Goal: Find specific page/section: Find specific page/section

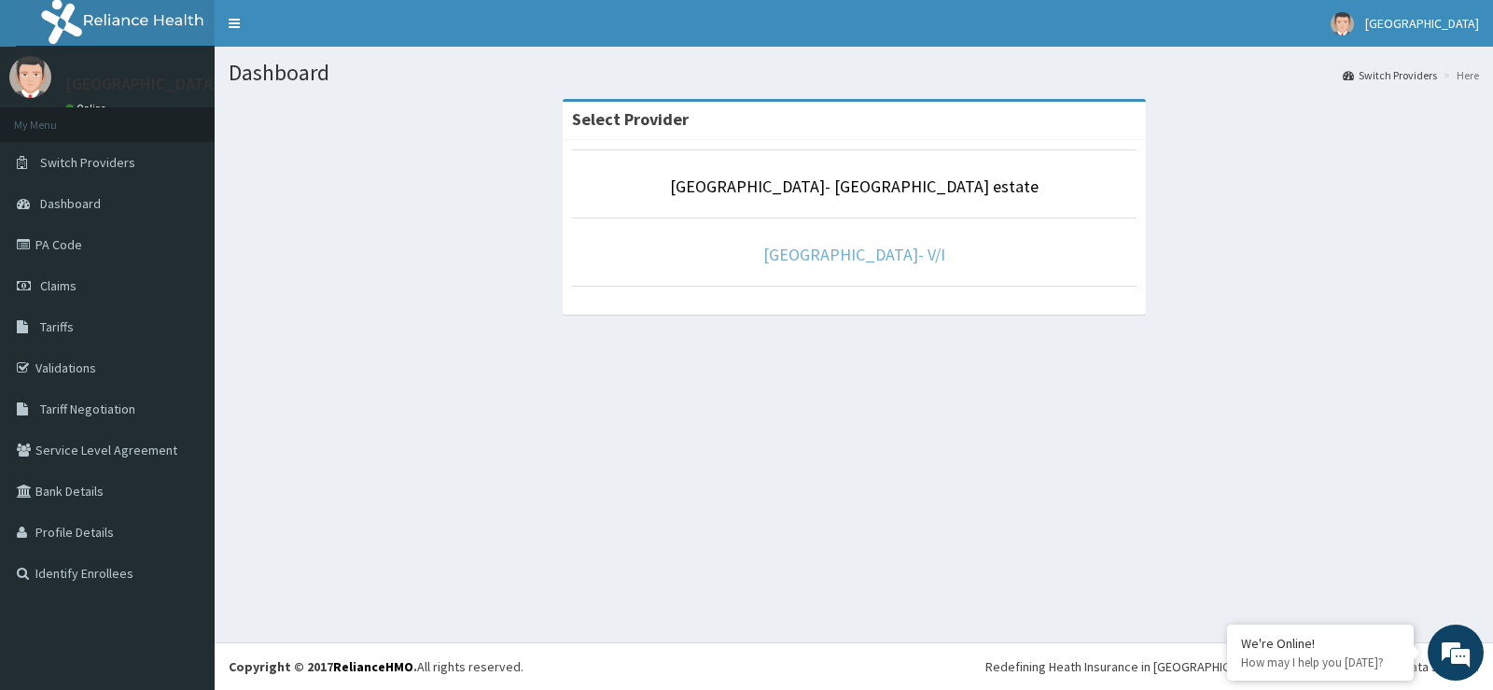
click at [841, 251] on link "[GEOGRAPHIC_DATA]- V/I" at bounding box center [854, 254] width 182 height 21
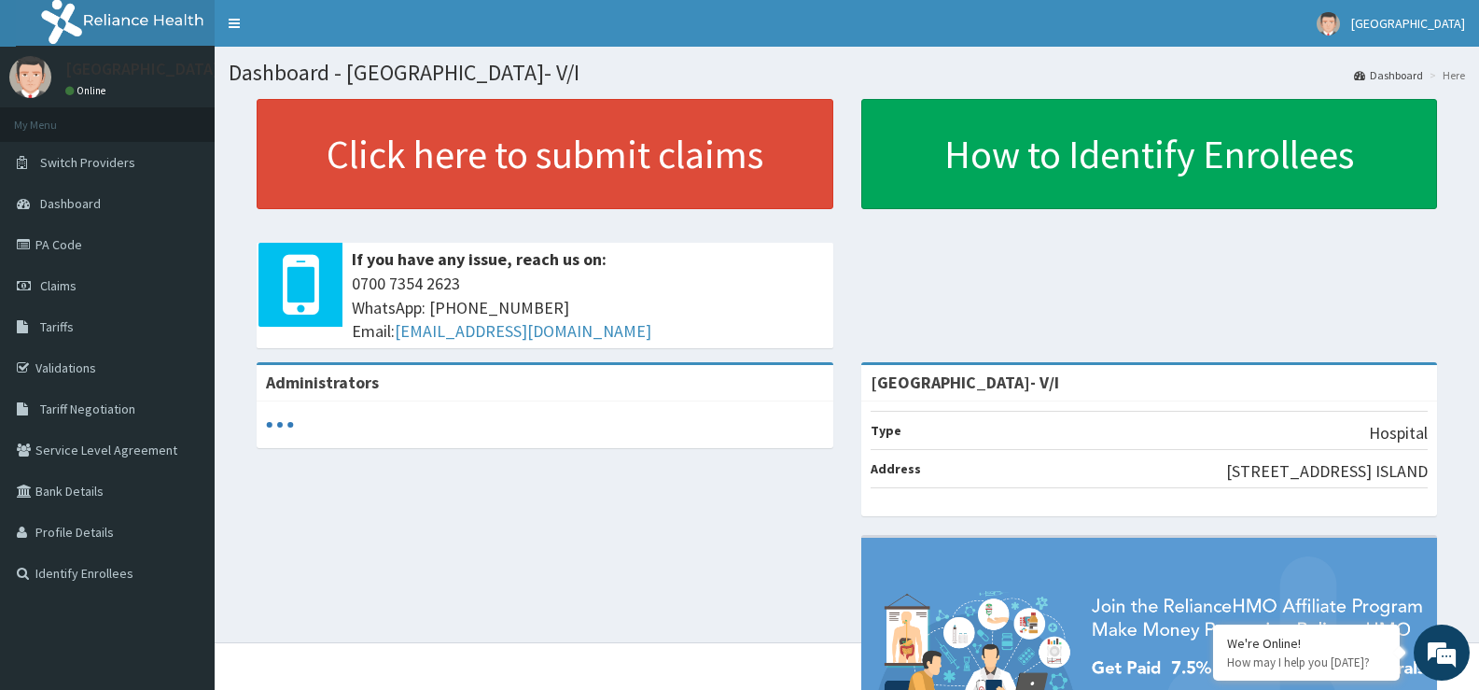
click at [62, 363] on link "Validations" at bounding box center [107, 367] width 215 height 41
